Goal: Task Accomplishment & Management: Manage account settings

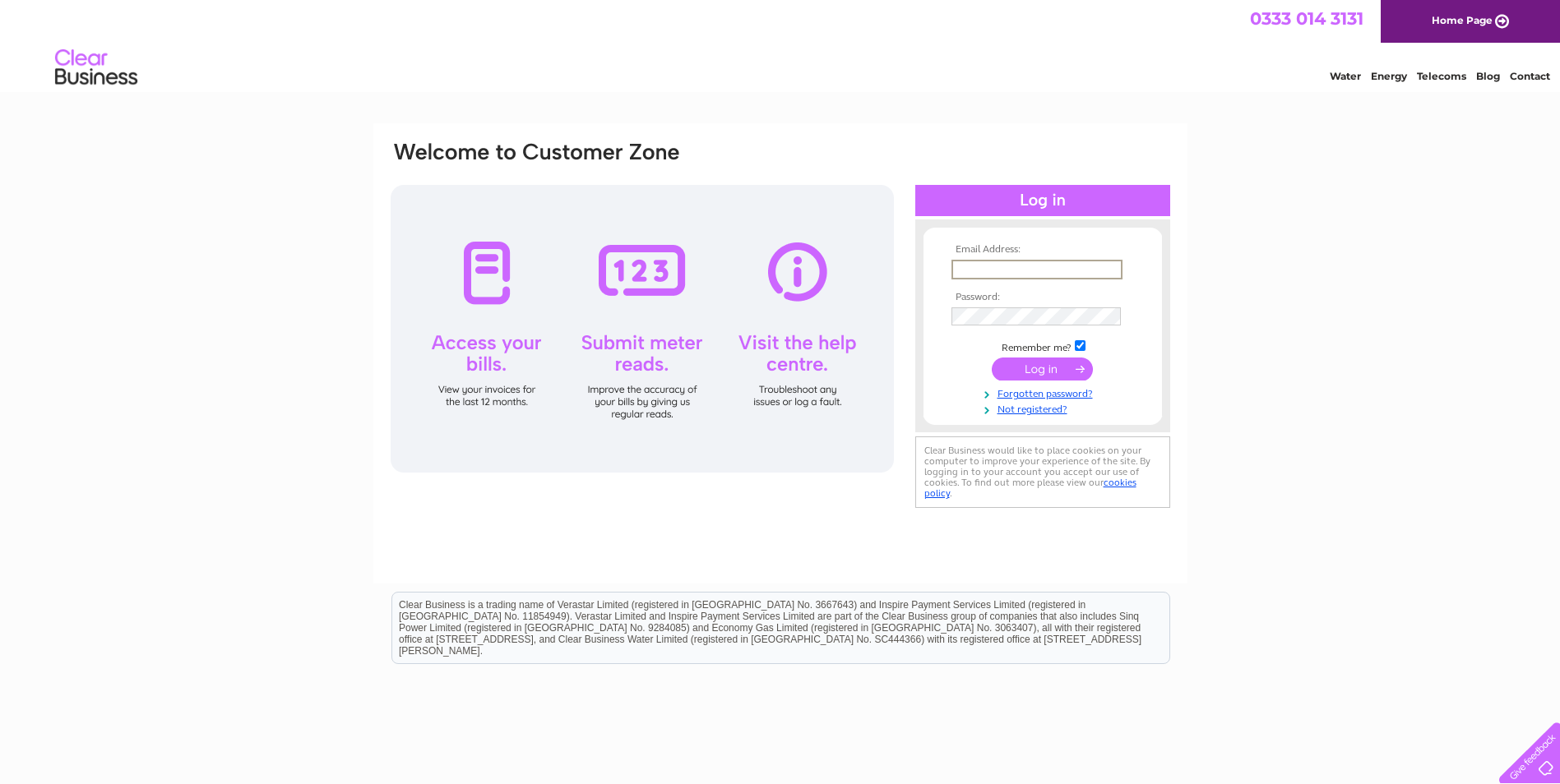
click at [954, 268] on input "text" at bounding box center [1036, 269] width 171 height 19
click at [1102, 272] on input "fiona@ppsglassfibre.co.uk" at bounding box center [1036, 269] width 171 height 19
drag, startPoint x: 1117, startPoint y: 264, endPoint x: 917, endPoint y: 262, distance: 200.0
click at [924, 266] on form "Email Address: fiona@ppsglassfibre.co.uk Password:" at bounding box center [1042, 330] width 238 height 172
type input "[EMAIL_ADDRESS][DOMAIN_NAME]"
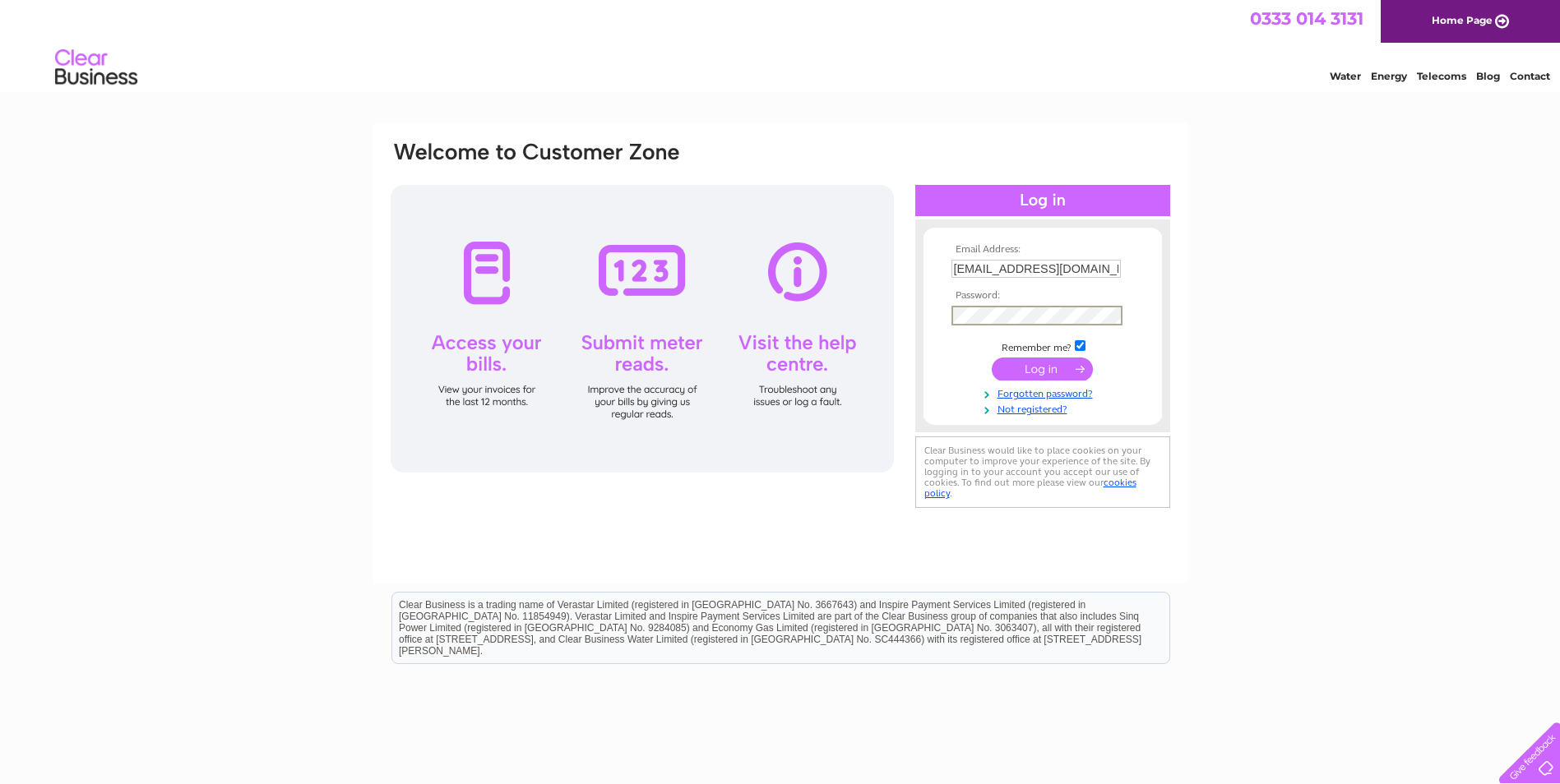
click at [992, 358] on input "submit" at bounding box center [1042, 369] width 101 height 23
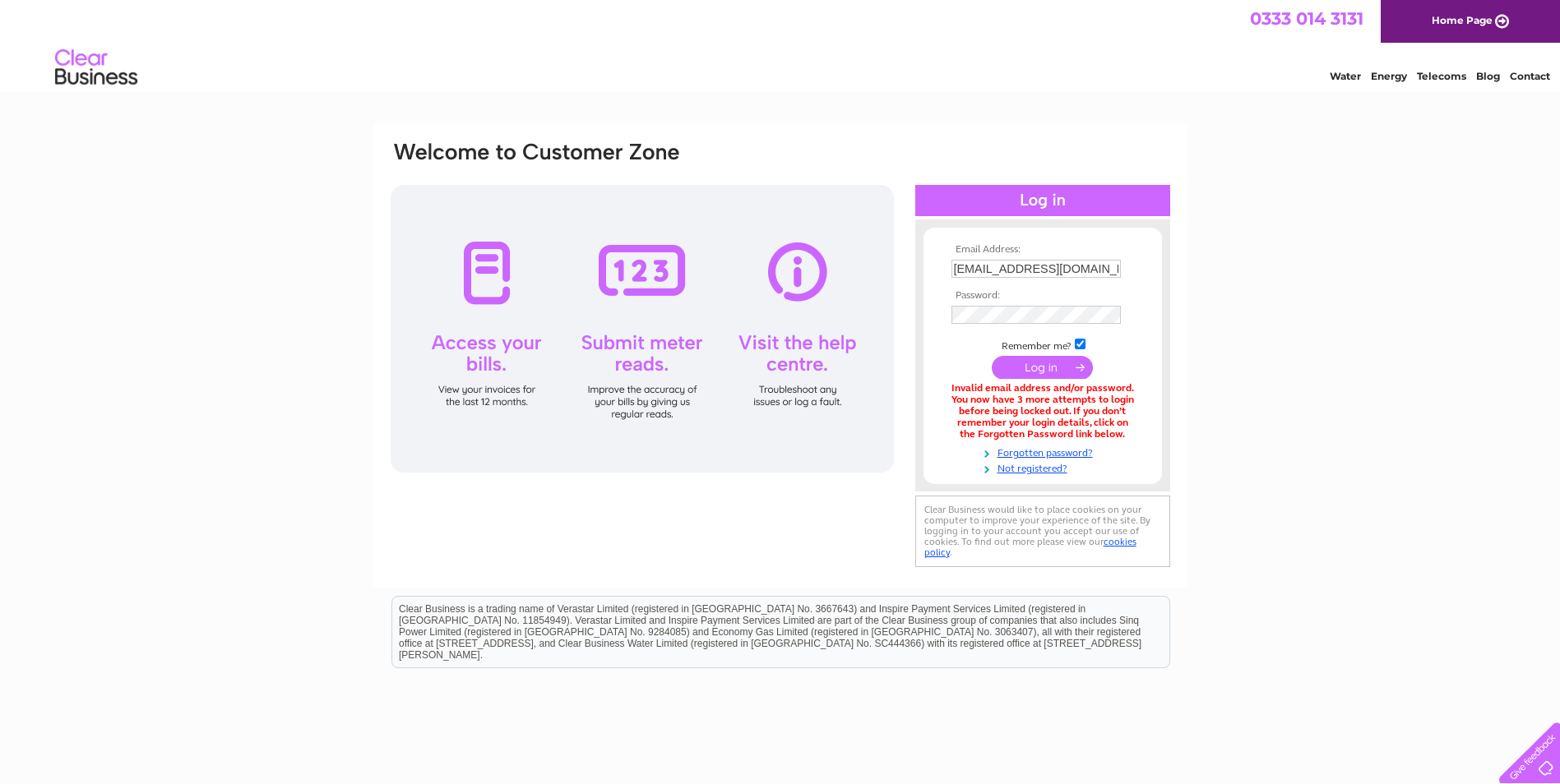
click at [1102, 269] on input "[EMAIL_ADDRESS][DOMAIN_NAME]" at bounding box center [1036, 268] width 170 height 18
drag, startPoint x: 1105, startPoint y: 267, endPoint x: 920, endPoint y: 263, distance: 185.0
click at [920, 263] on div "Email Address: [EMAIL_ADDRESS][DOMAIN_NAME] Password:" at bounding box center [1043, 357] width 255 height 241
